Goal: Task Accomplishment & Management: Complete application form

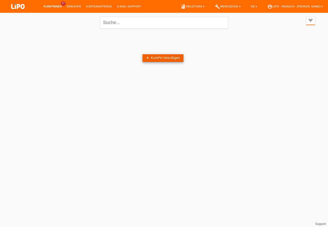
click at [157, 60] on link "add Kund*in hinzufügen" at bounding box center [162, 58] width 41 height 8
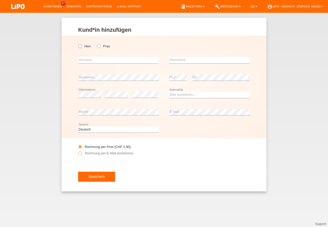
click at [77, 44] on icon at bounding box center [77, 44] width 0 height 0
click at [81, 47] on input "Herr" at bounding box center [79, 45] width 3 height 3
radio input "true"
click at [97, 62] on input "text" at bounding box center [118, 60] width 81 height 6
click at [185, 60] on input "text" at bounding box center [209, 60] width 81 height 6
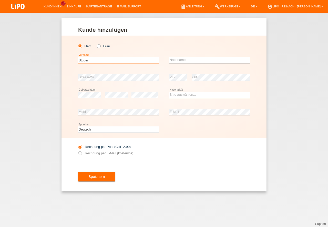
drag, startPoint x: 109, startPoint y: 61, endPoint x: 44, endPoint y: 61, distance: 64.8
click at [78, 61] on input "[PERSON_NAME]" at bounding box center [118, 60] width 81 height 6
type input "[PERSON_NAME]"
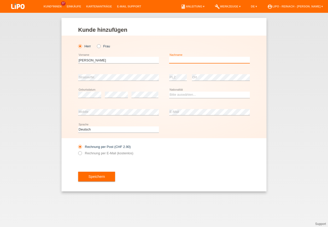
click at [190, 60] on input "text" at bounding box center [209, 60] width 81 height 6
type input "Studer"
click at [95, 74] on div "error Strasse/Nr." at bounding box center [118, 77] width 81 height 17
click at [183, 93] on select "Bitte auswählen... Schweiz Deutschland Liechtenstein Österreich ------------ Af…" at bounding box center [209, 95] width 81 height 6
select select "CH"
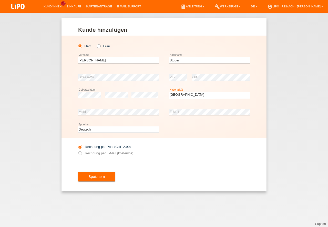
click at [0, 0] on option "Schweiz" at bounding box center [0, 0] width 0 height 0
click at [77, 151] on icon at bounding box center [77, 151] width 0 height 0
click at [81, 153] on input "Rechnung per E-Mail (kostenlos)" at bounding box center [79, 154] width 3 height 6
radio input "true"
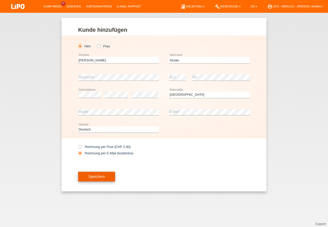
click at [105, 177] on button "Speichern" at bounding box center [96, 177] width 37 height 10
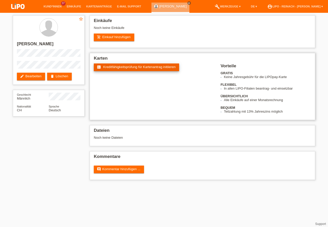
click at [144, 67] on span "Kreditfähigkeitsprüfung für Kartenantrag initiieren" at bounding box center [139, 67] width 72 height 4
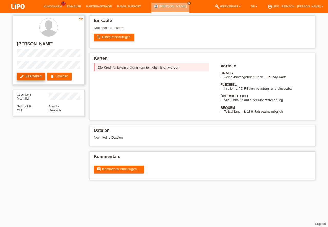
click at [38, 76] on link "edit Bearbeiten" at bounding box center [31, 77] width 28 height 8
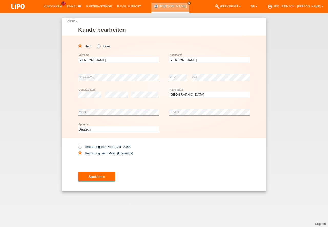
select select "CH"
click at [93, 170] on div "Speichern" at bounding box center [164, 177] width 172 height 30
click at [96, 181] on button "Speichern" at bounding box center [96, 177] width 37 height 10
click at [0, 0] on div at bounding box center [0, 0] width 0 height 0
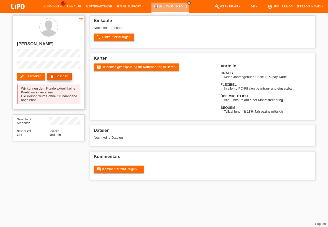
click at [60, 77] on link "delete Löschen" at bounding box center [59, 77] width 25 height 8
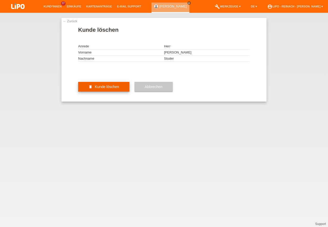
click at [108, 92] on button "delete Kunde löschen" at bounding box center [103, 87] width 51 height 10
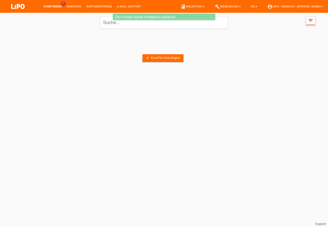
click at [309, 24] on div "filter_list" at bounding box center [310, 21] width 9 height 8
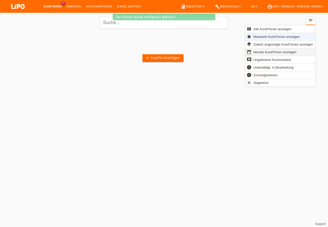
click at [262, 51] on span "Neuste Kund*innen anzeigen" at bounding box center [275, 52] width 45 height 6
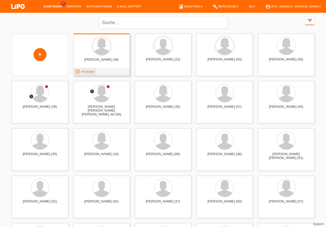
click at [91, 70] on span "Anzeigen" at bounding box center [88, 72] width 14 height 4
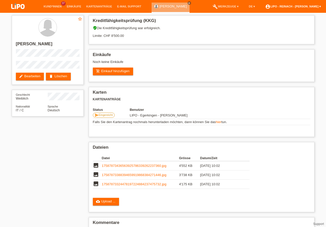
click at [291, 5] on link "account_circle LIPO - Reinach - [PERSON_NAME] ▾" at bounding box center [292, 6] width 61 height 3
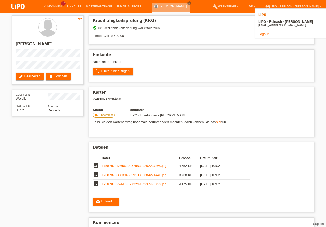
click at [263, 32] on link "Logout" at bounding box center [263, 34] width 10 height 4
